Goal: Find specific page/section: Find specific page/section

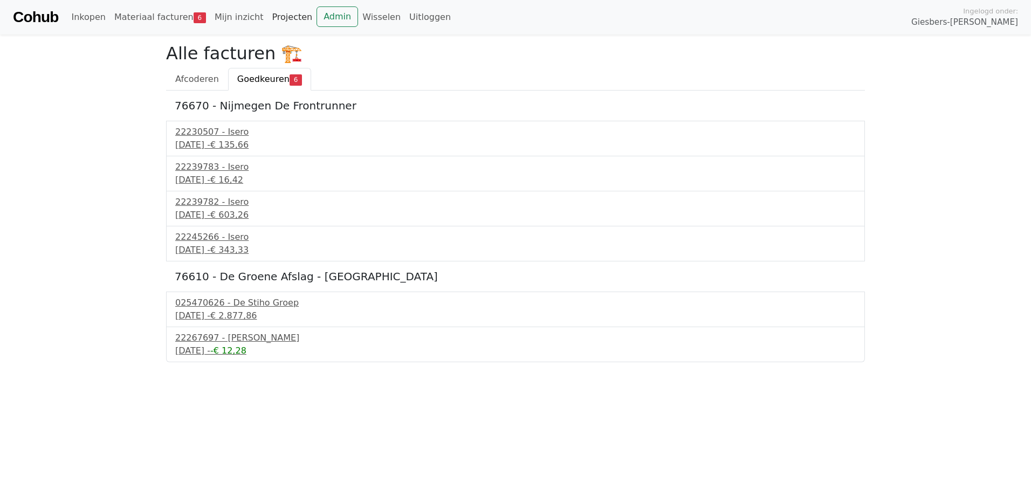
click at [271, 22] on link "Projecten" at bounding box center [292, 17] width 49 height 22
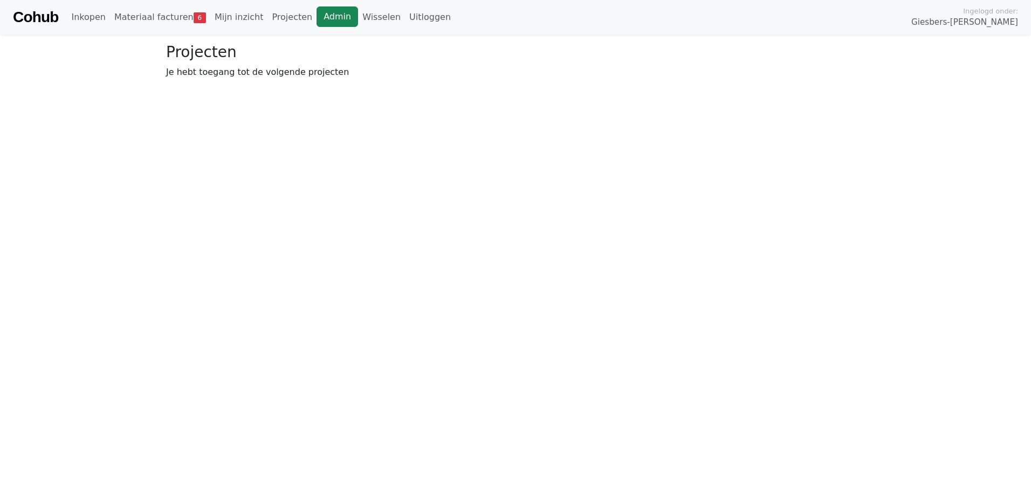
click at [327, 19] on link "Admin" at bounding box center [338, 16] width 42 height 20
